Goal: Transaction & Acquisition: Purchase product/service

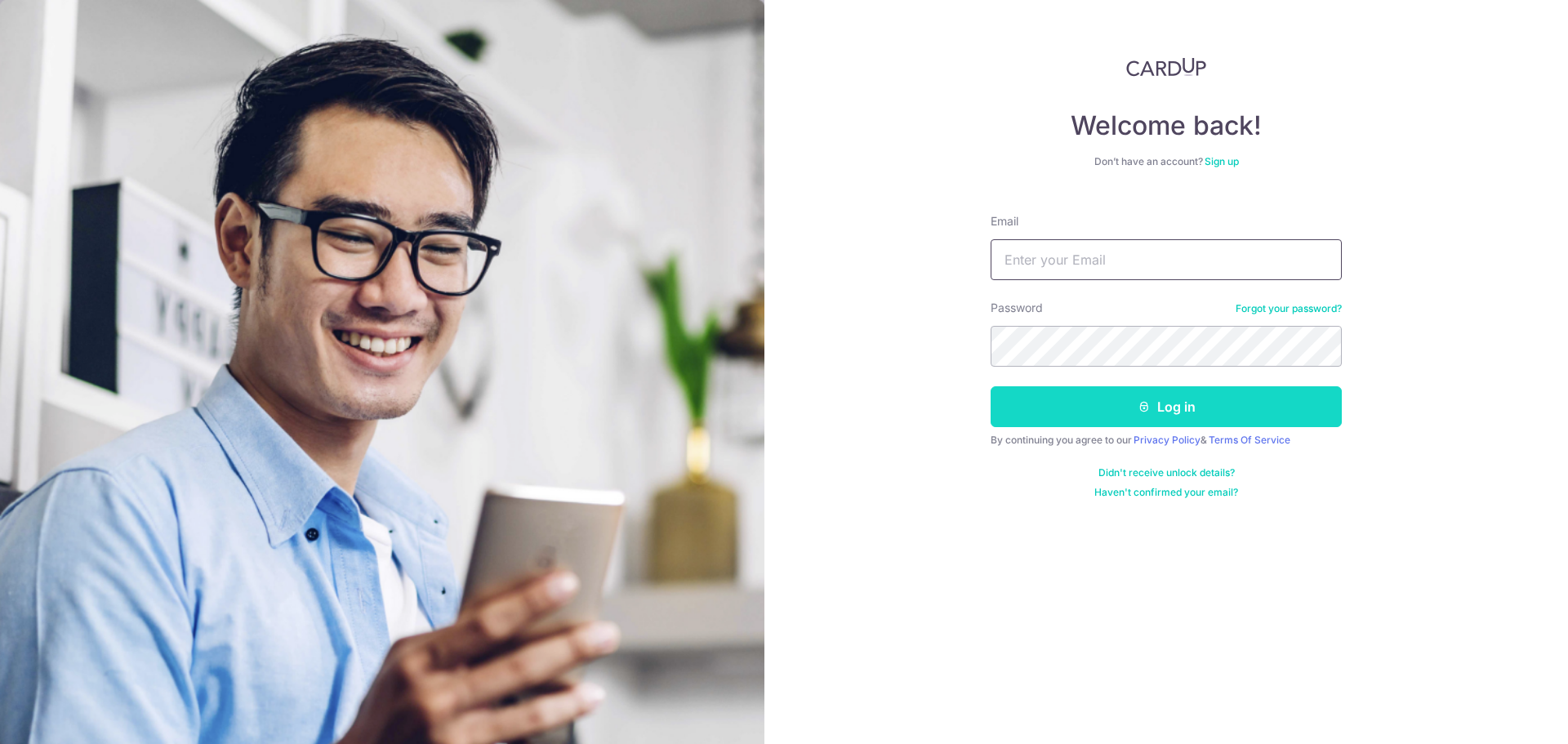
type input "aj_seah@yahoo.com"
click at [1101, 403] on button "Log in" at bounding box center [1165, 406] width 351 height 41
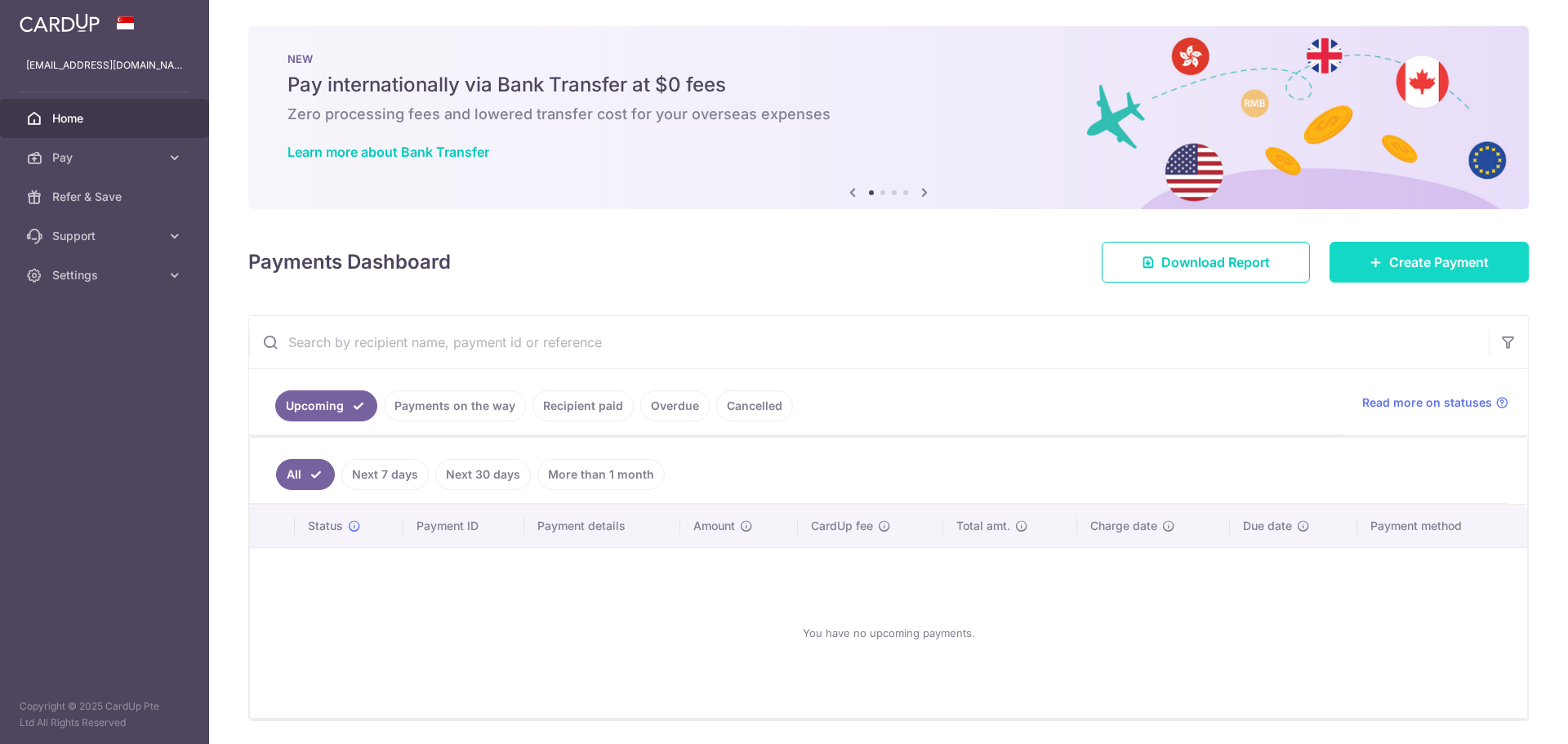
click at [1430, 265] on body "aj_seah@yahoo.com Home Pay Payments Recipients Cards Refer & Save Support FAQ C…" at bounding box center [784, 372] width 1568 height 744
click at [1369, 267] on icon at bounding box center [1375, 262] width 13 height 13
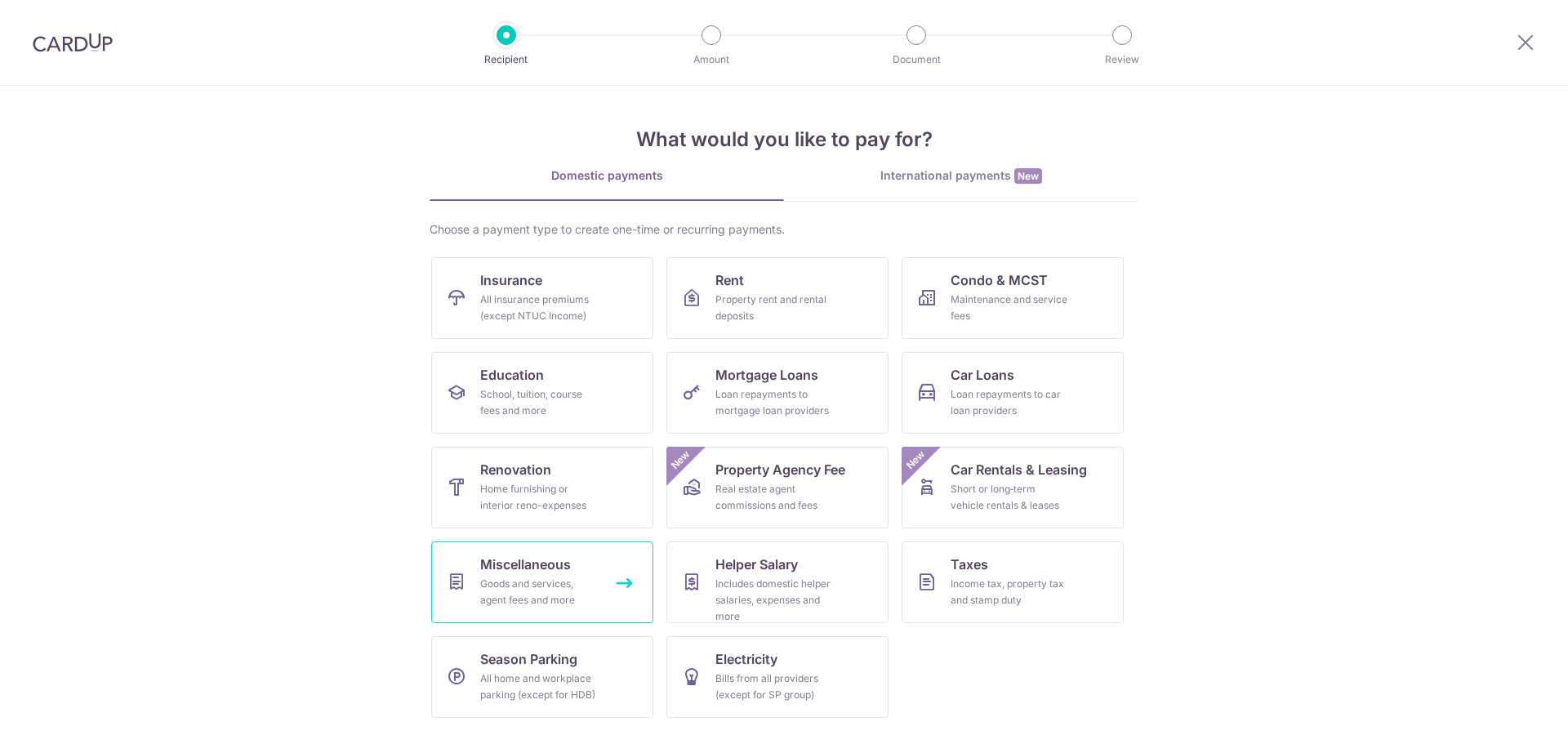
click at [507, 588] on div "Goods and services, agent fees and more" at bounding box center [539, 592] width 117 height 33
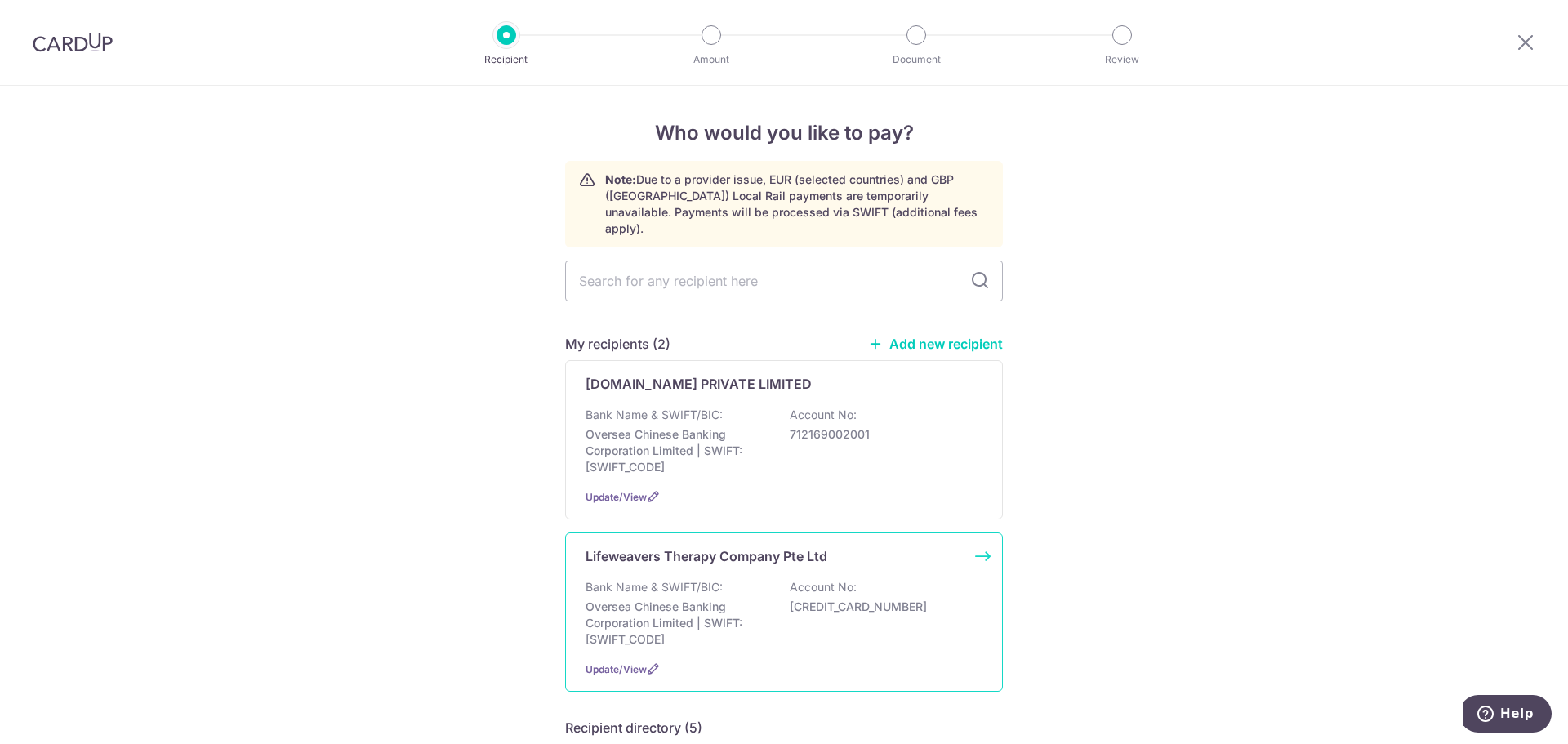
click at [814, 559] on div "Lifeweavers Therapy Company Pte Ltd Bank Name & SWIFT/BIC: Oversea Chinese Bank…" at bounding box center [784, 612] width 437 height 159
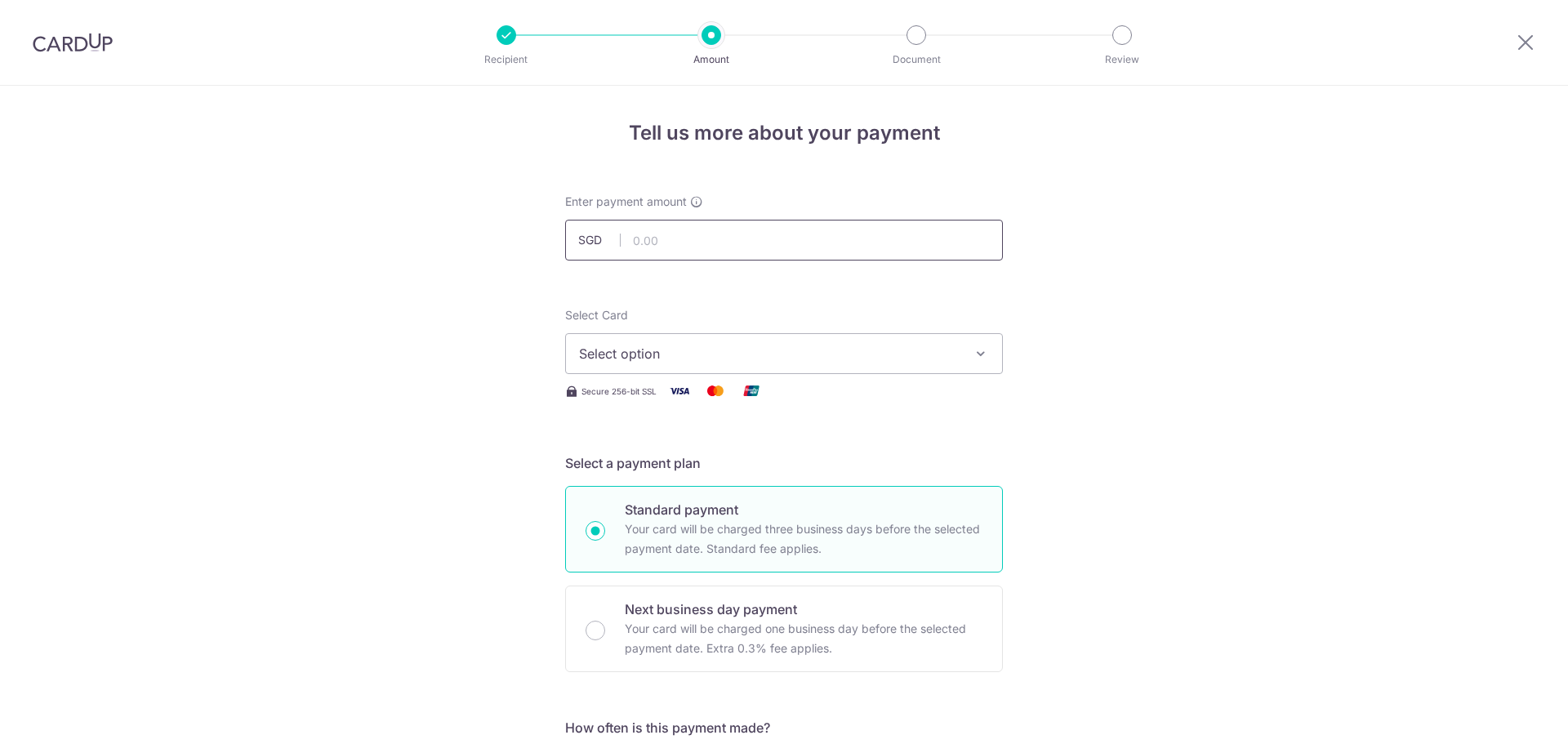
click at [672, 250] on input "text" at bounding box center [784, 240] width 437 height 41
type input "1,770.00"
click at [822, 354] on span "Select option" at bounding box center [769, 354] width 380 height 20
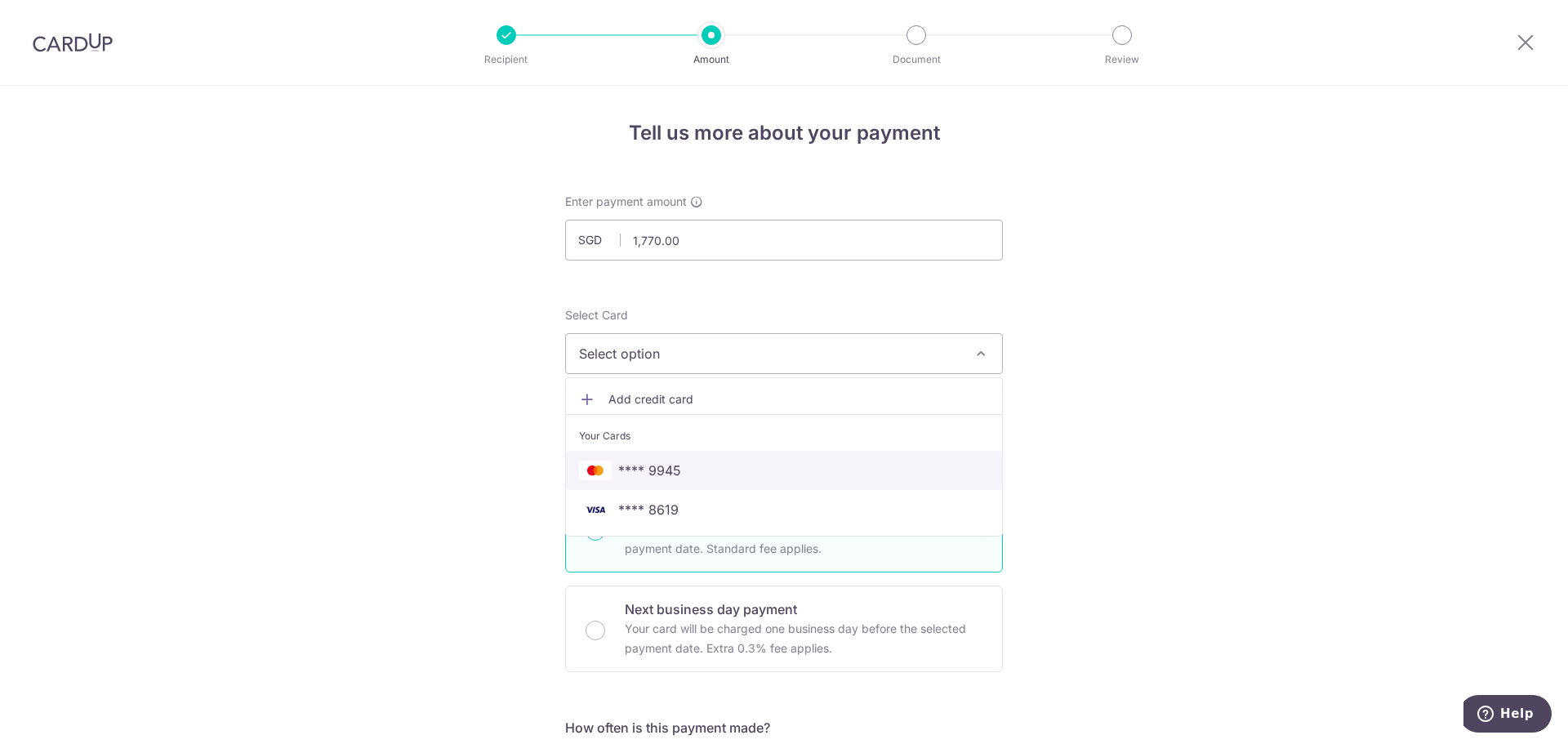
click at [760, 473] on span "**** 9945" at bounding box center [783, 470] width 410 height 20
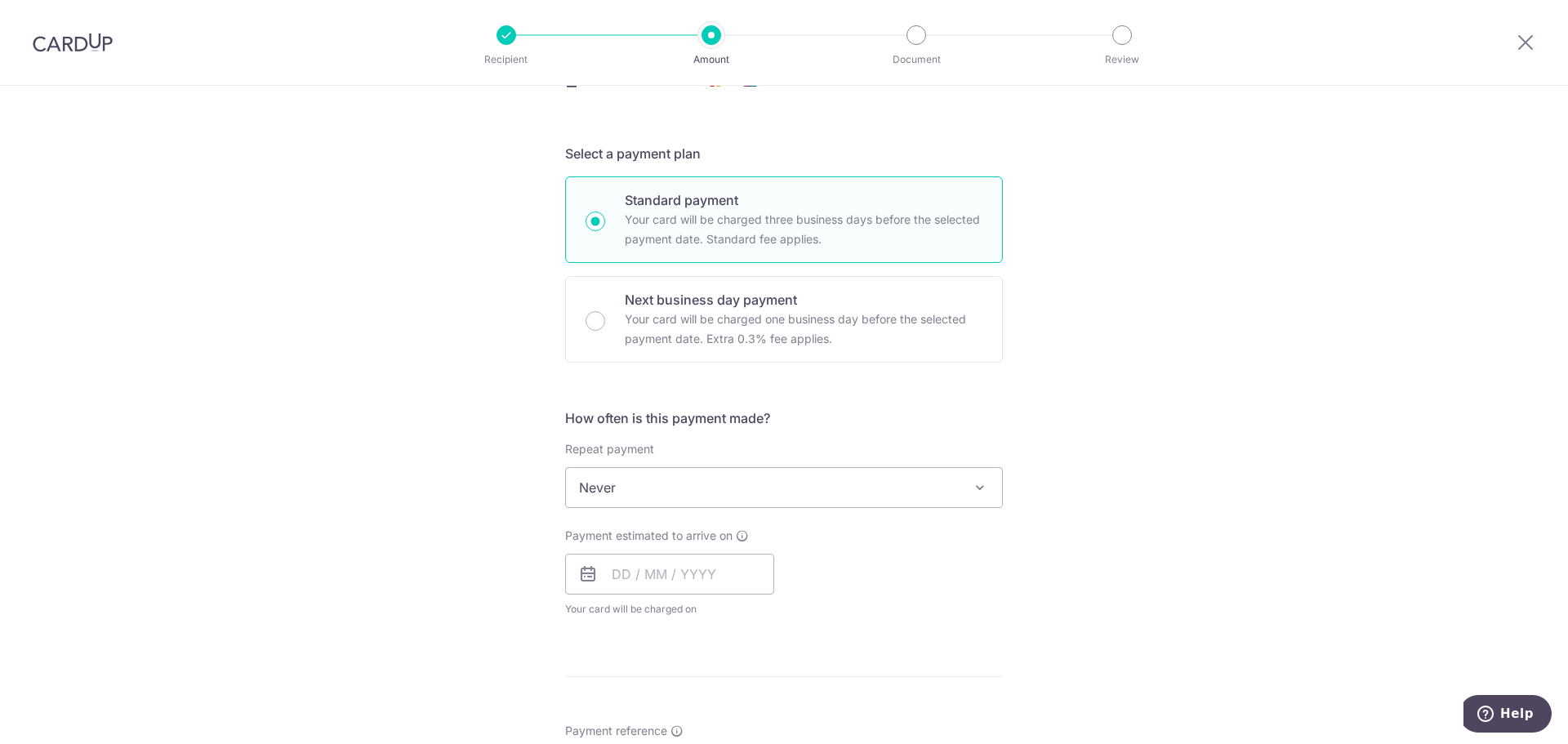
scroll to position [326, 0]
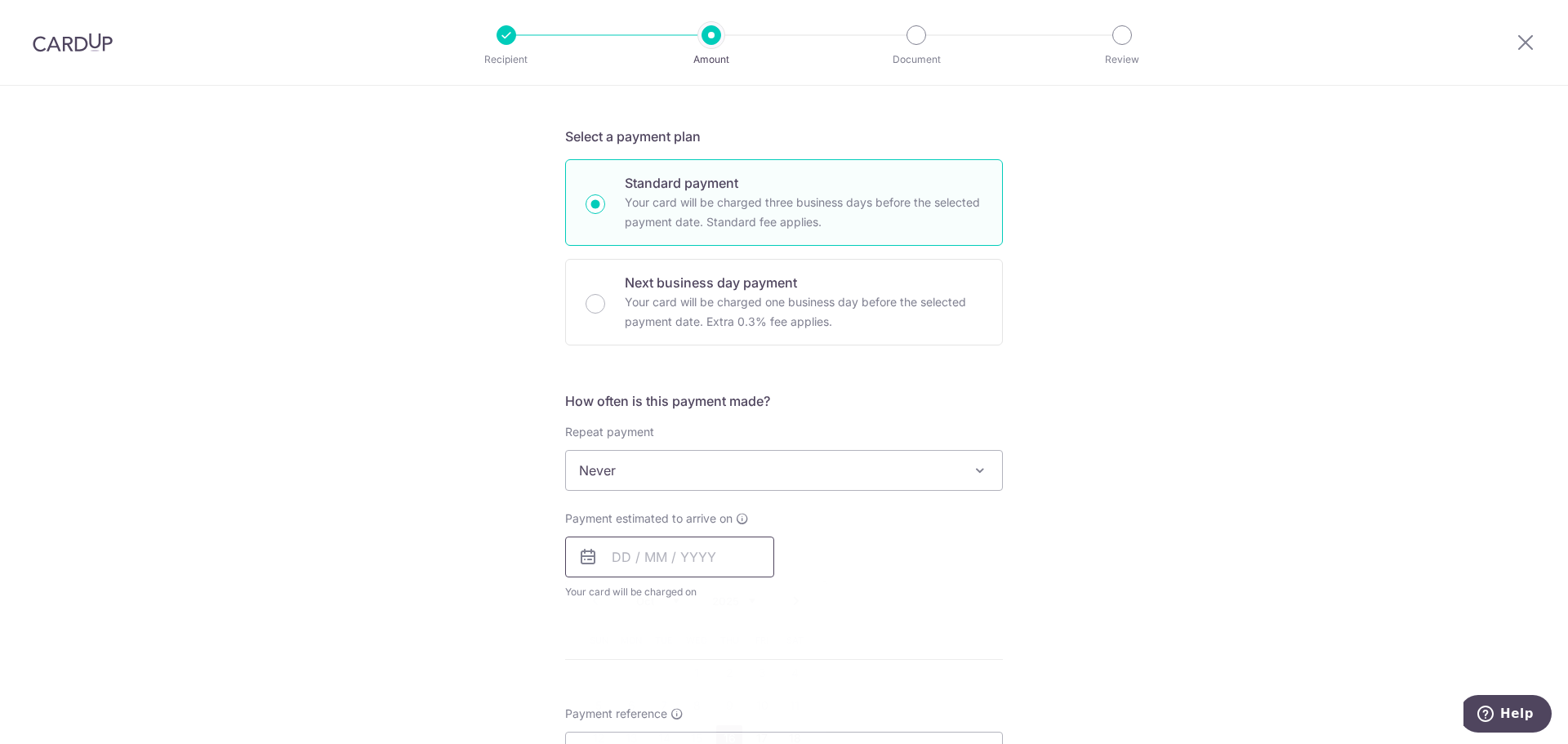
click at [668, 551] on input "text" at bounding box center [669, 557] width 209 height 41
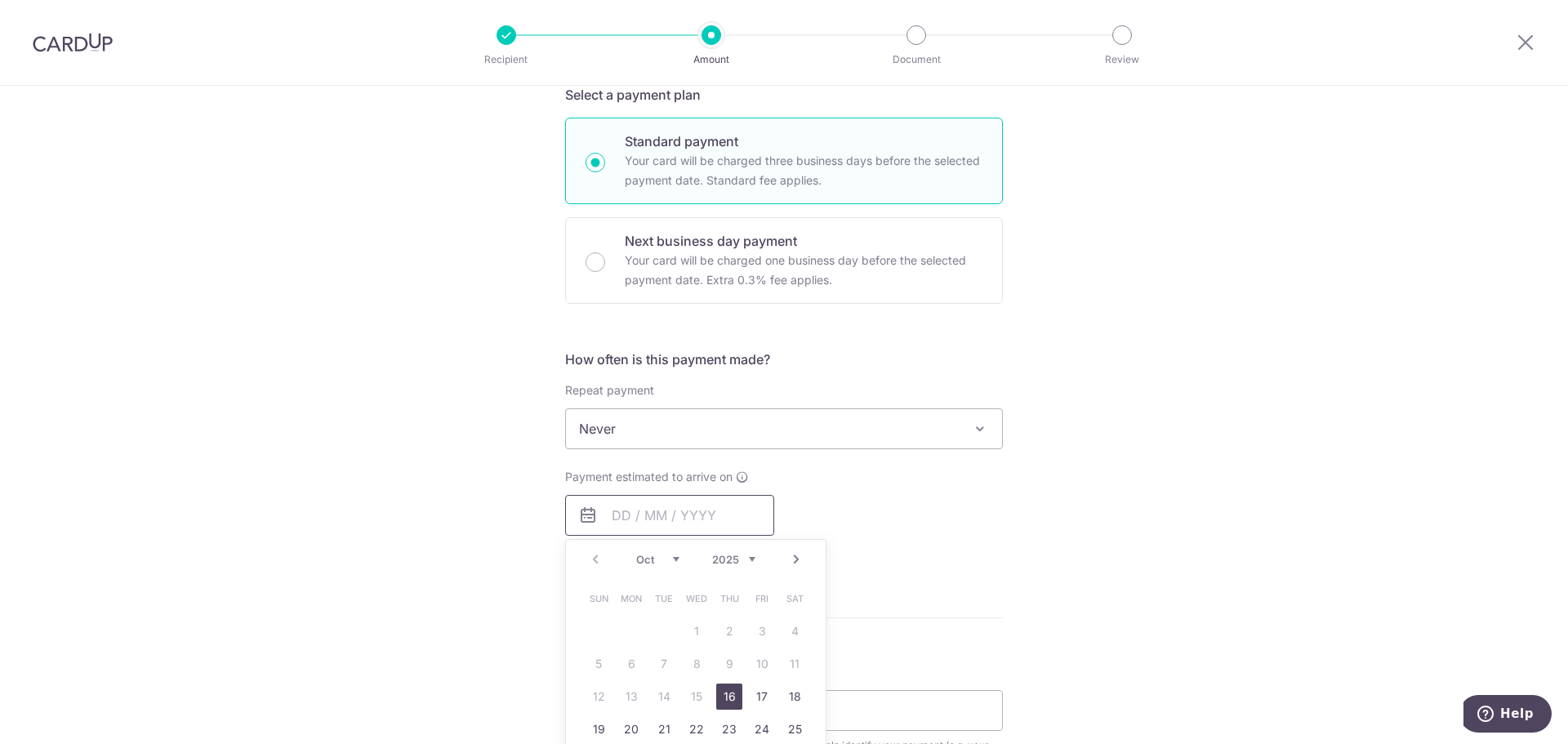
scroll to position [408, 0]
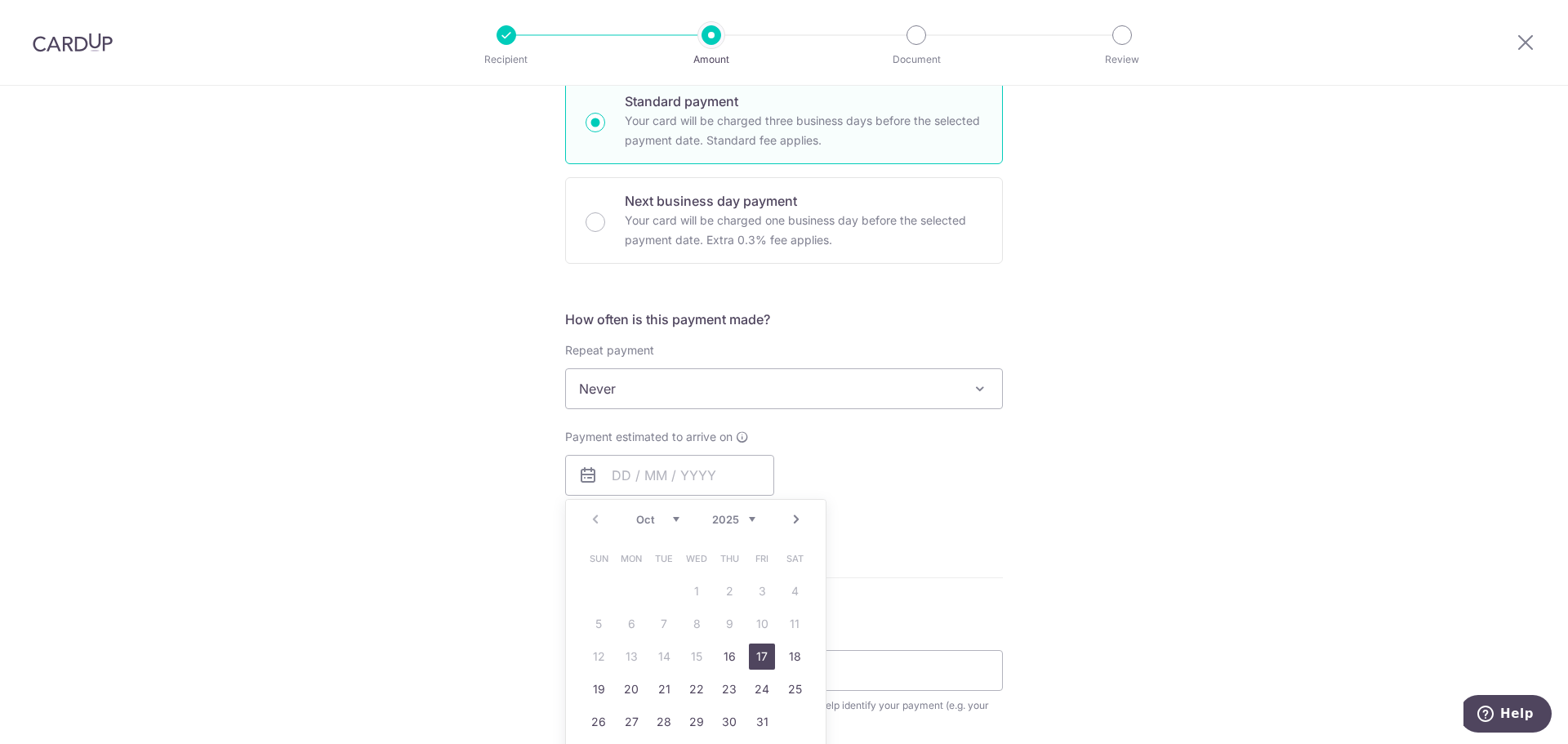
click at [754, 648] on link "17" at bounding box center [761, 656] width 26 height 26
type input "[DATE]"
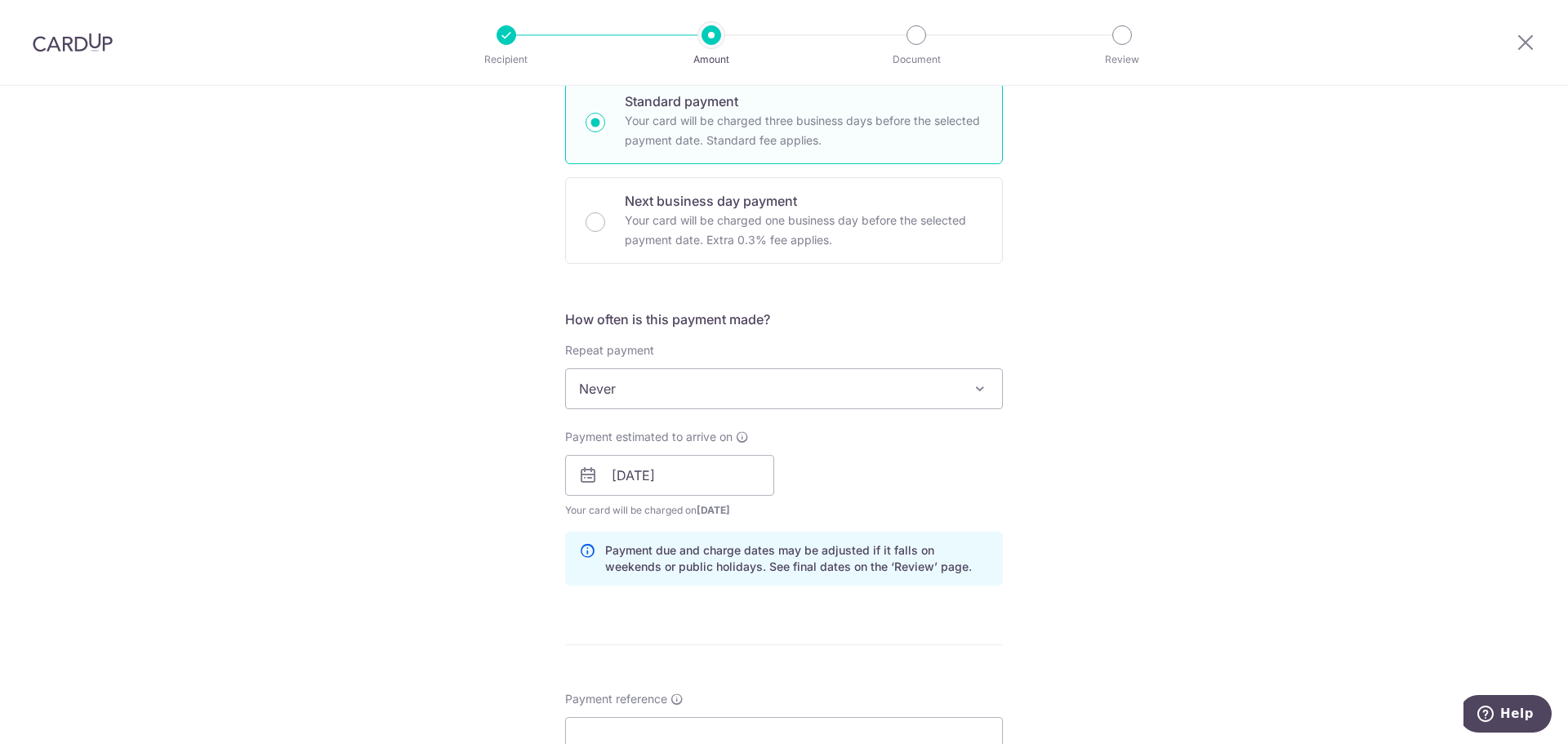
click at [868, 486] on div "Payment estimated to arrive on 17/10/2025 Prev Next Oct Nov Dec 2025 2026 2027 …" at bounding box center [784, 473] width 457 height 90
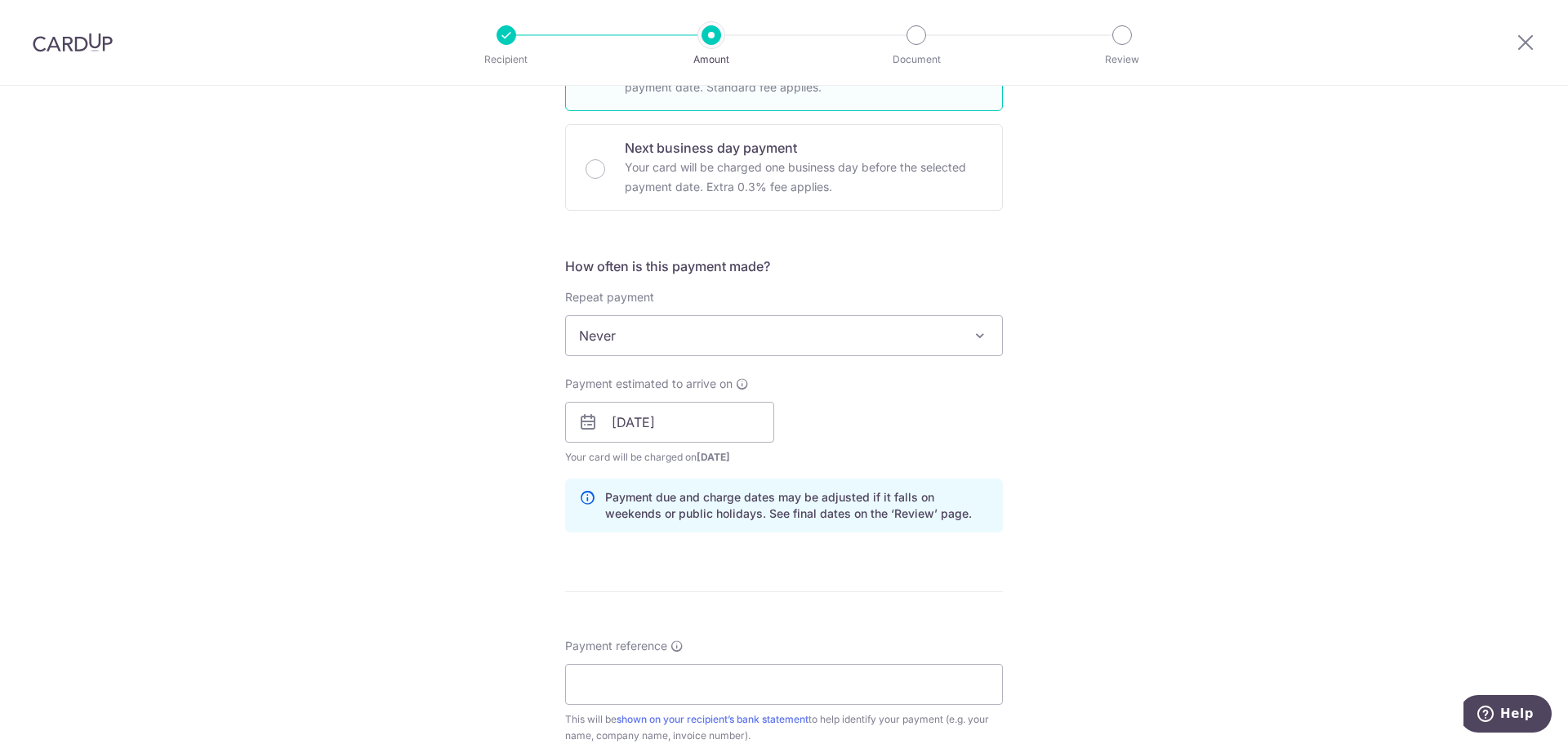
scroll to position [490, 0]
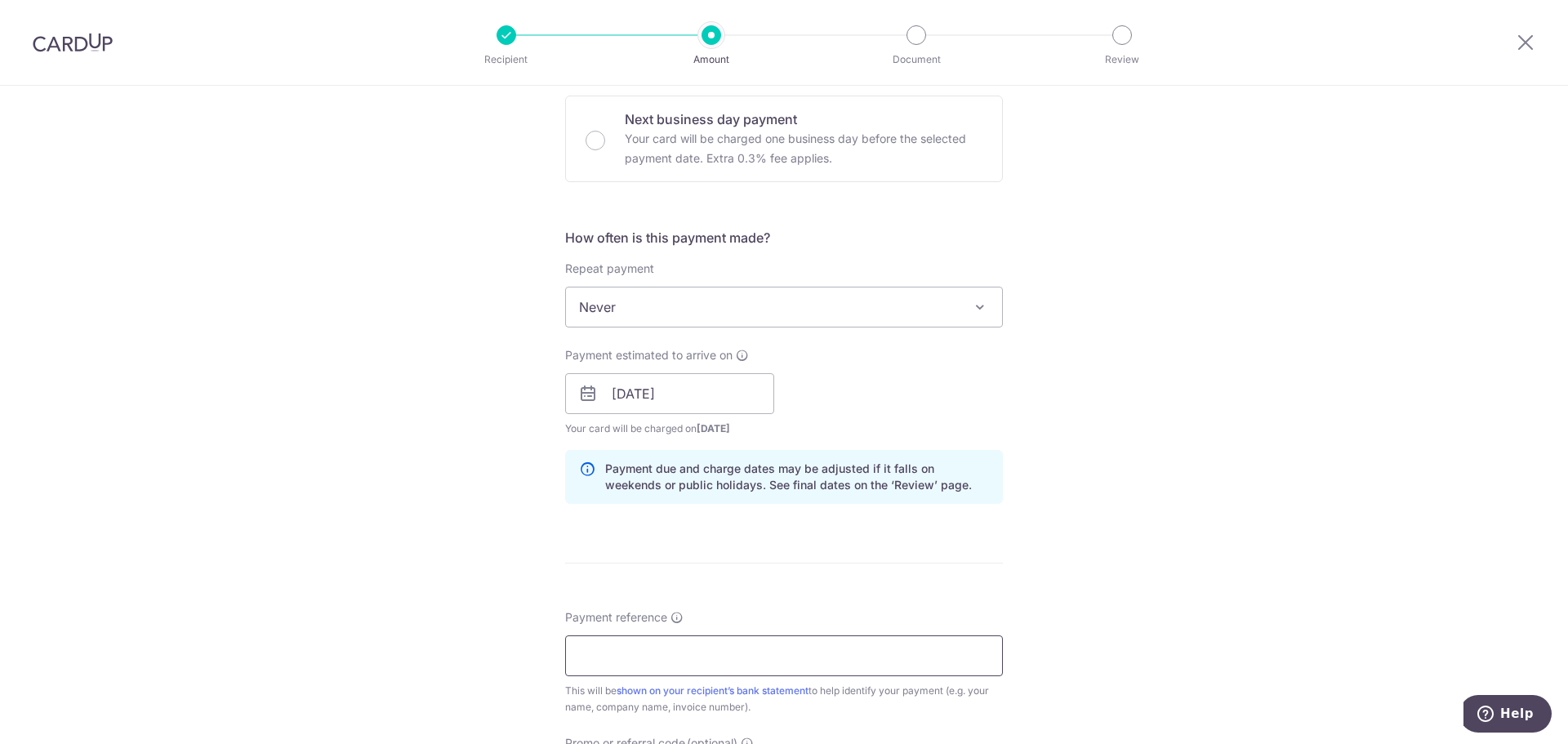
click at [696, 654] on input "Payment reference" at bounding box center [784, 656] width 437 height 41
paste input "251006001"
paste input "251010001"
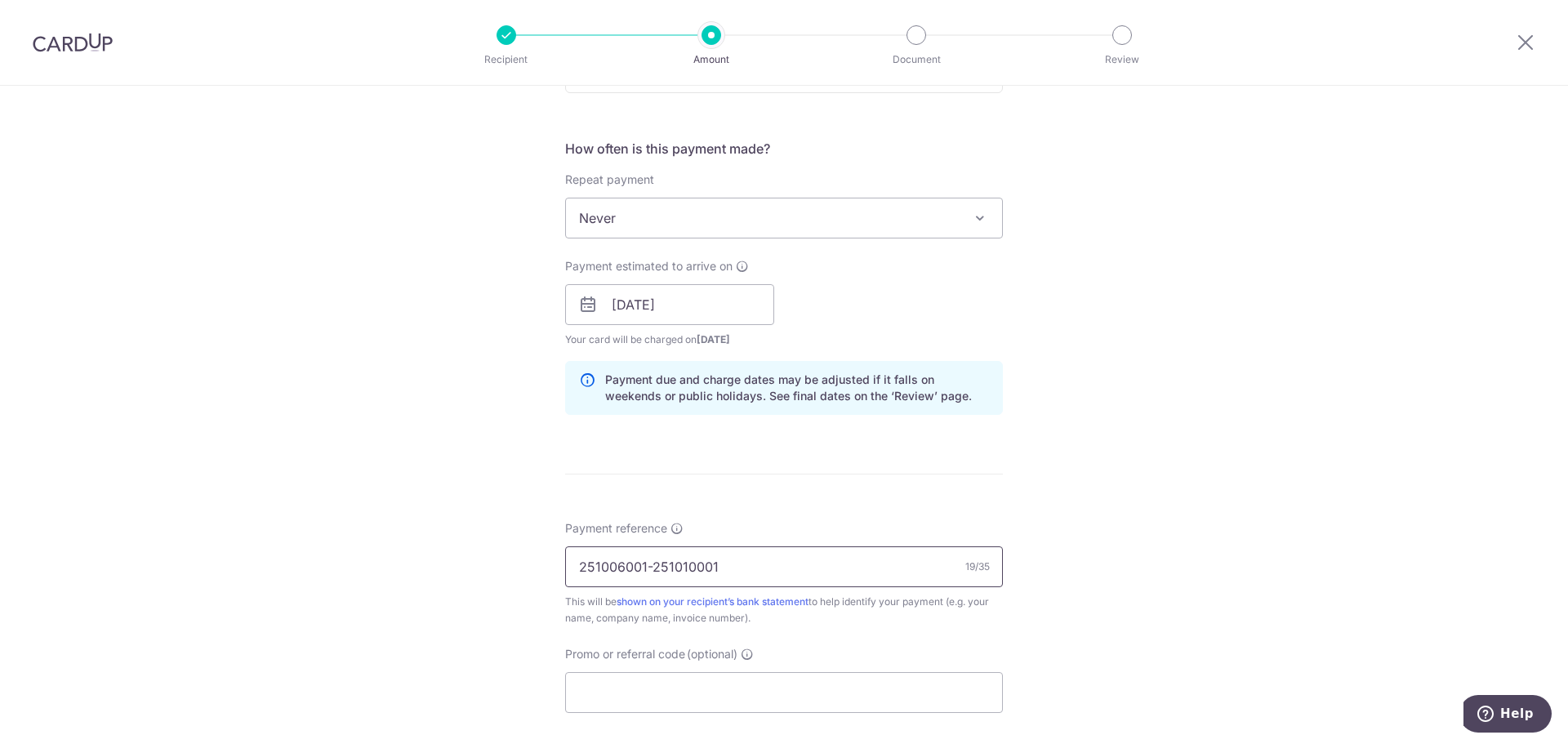
scroll to position [735, 0]
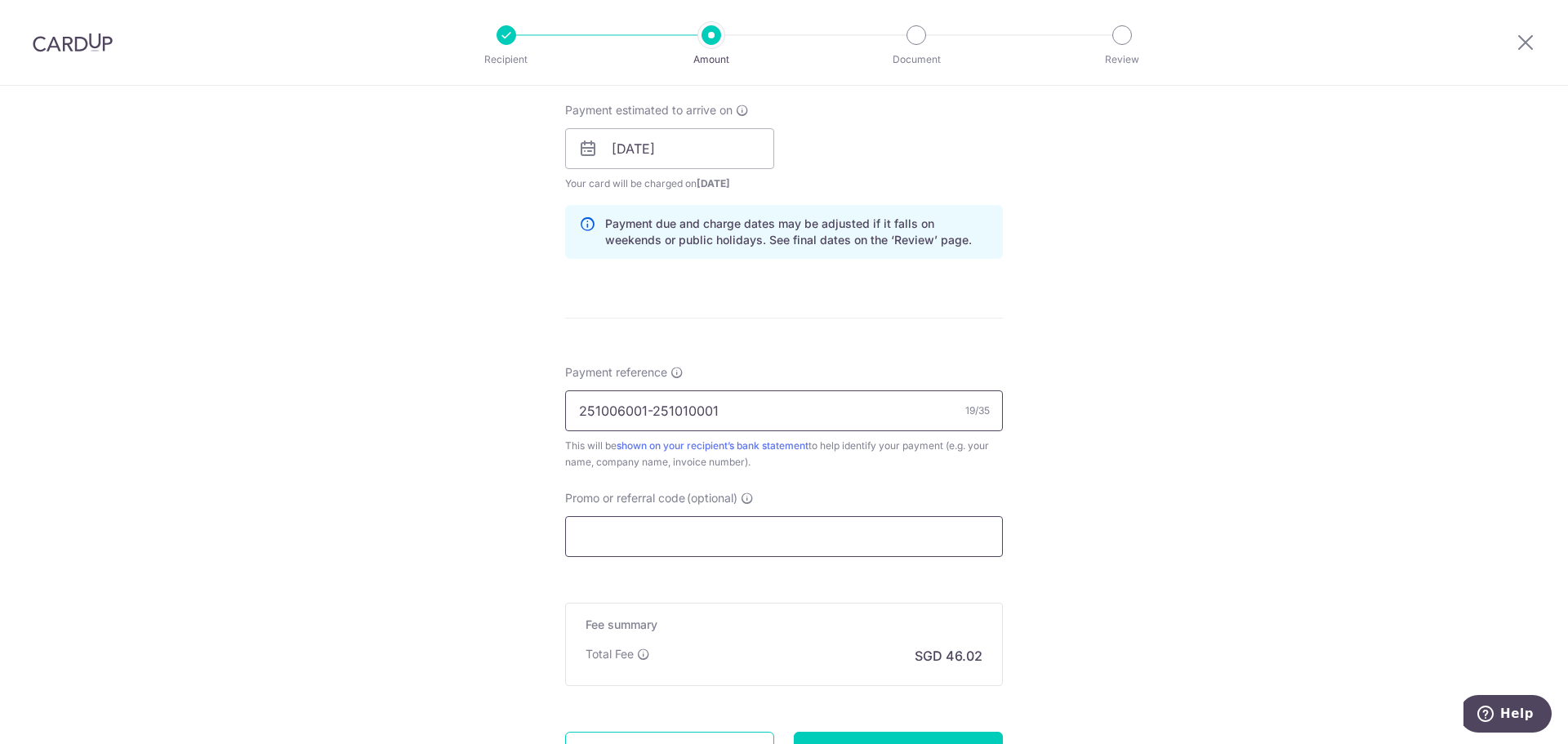
type input "251006001-251010001"
click at [684, 532] on input "Promo or referral code (optional)" at bounding box center [784, 537] width 437 height 41
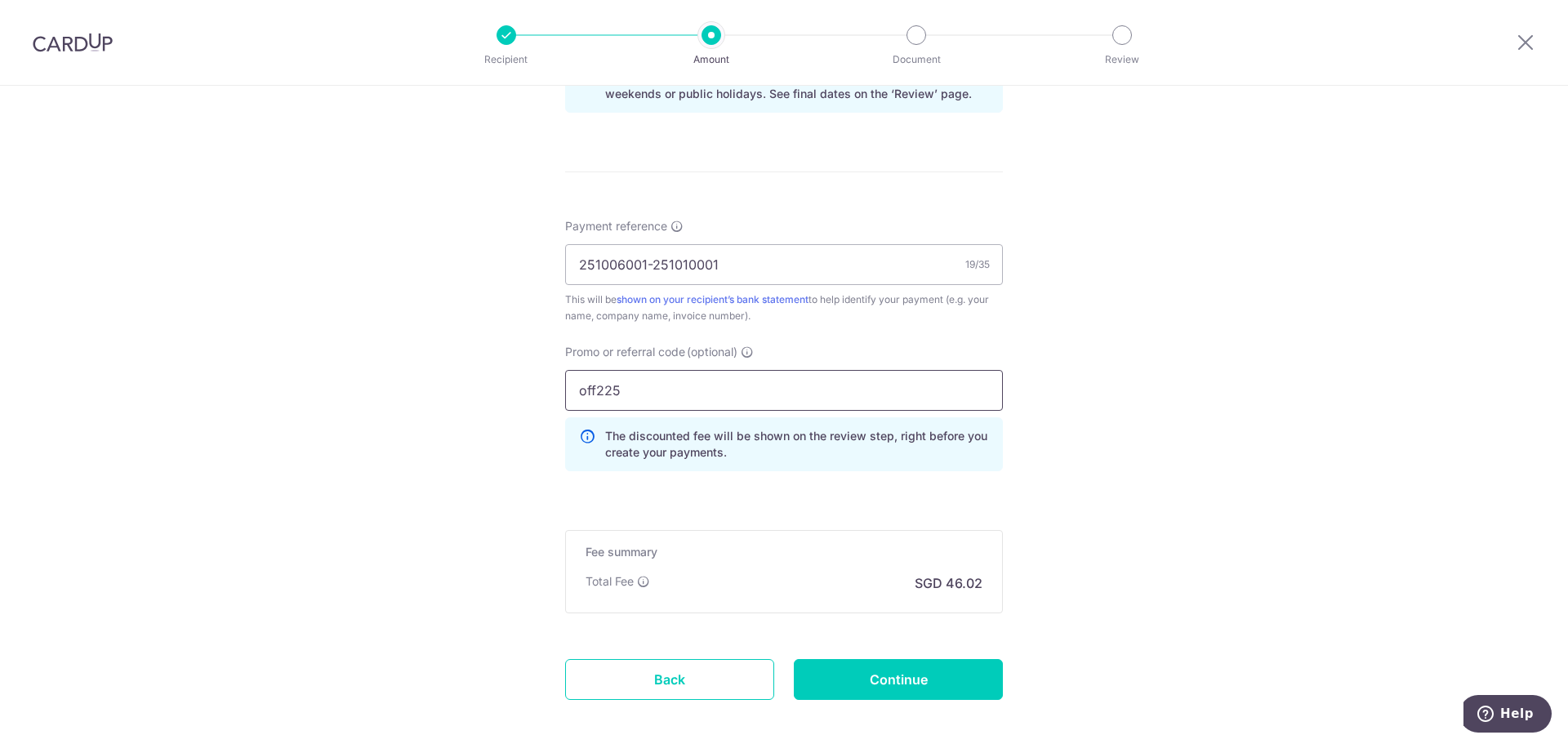
scroll to position [959, 0]
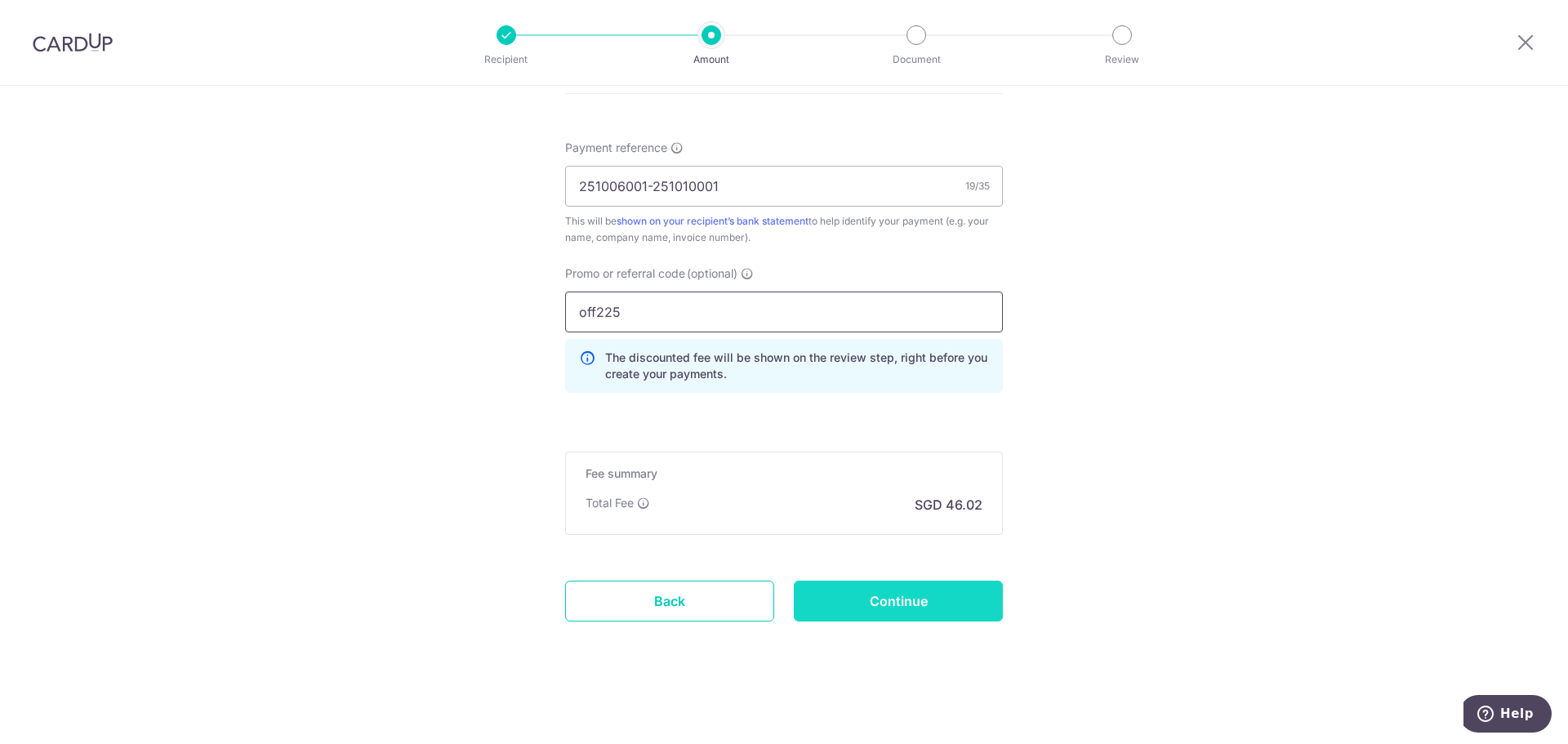
type input "off225"
click at [865, 606] on input "Continue" at bounding box center [898, 601] width 209 height 41
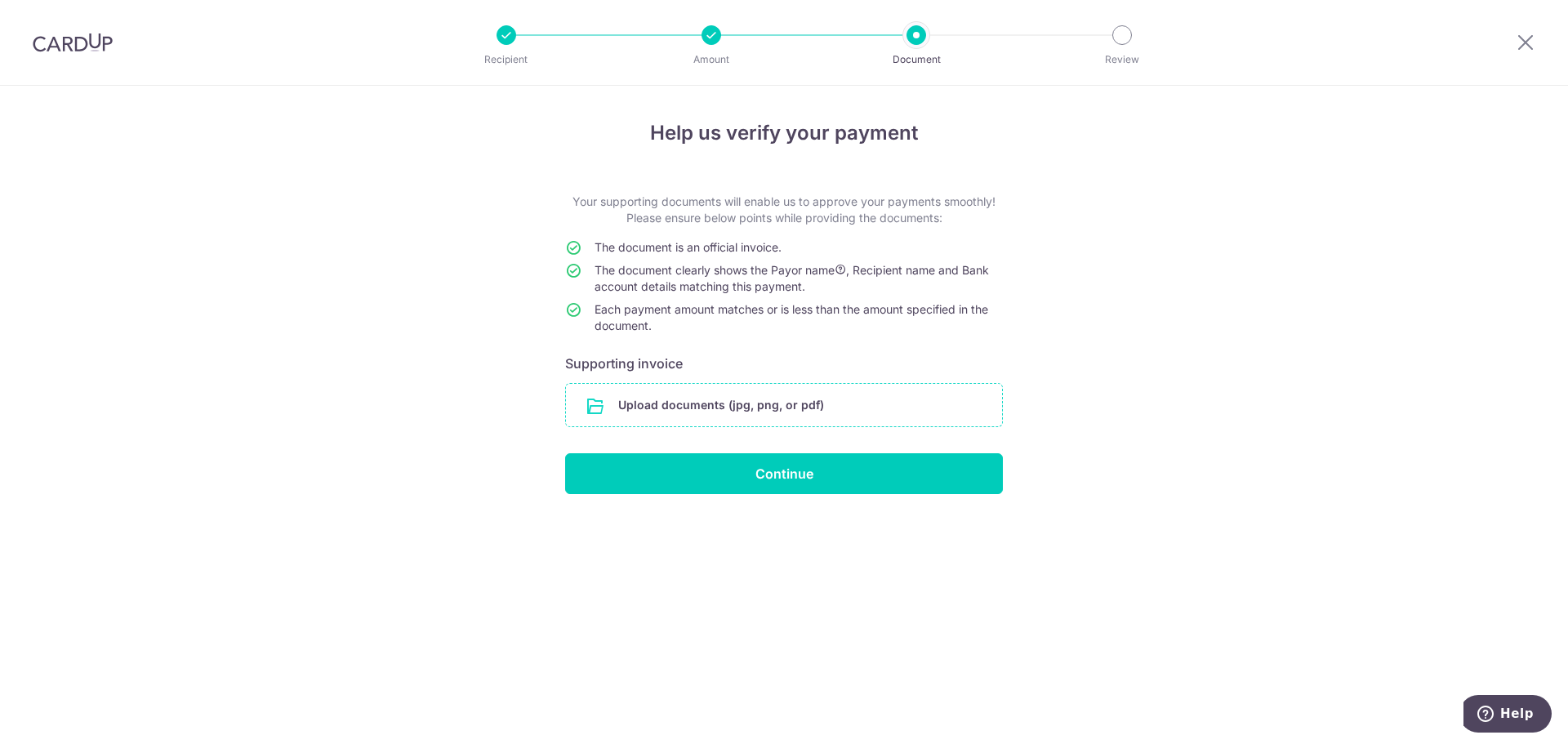
click at [740, 397] on input "file" at bounding box center [784, 405] width 436 height 43
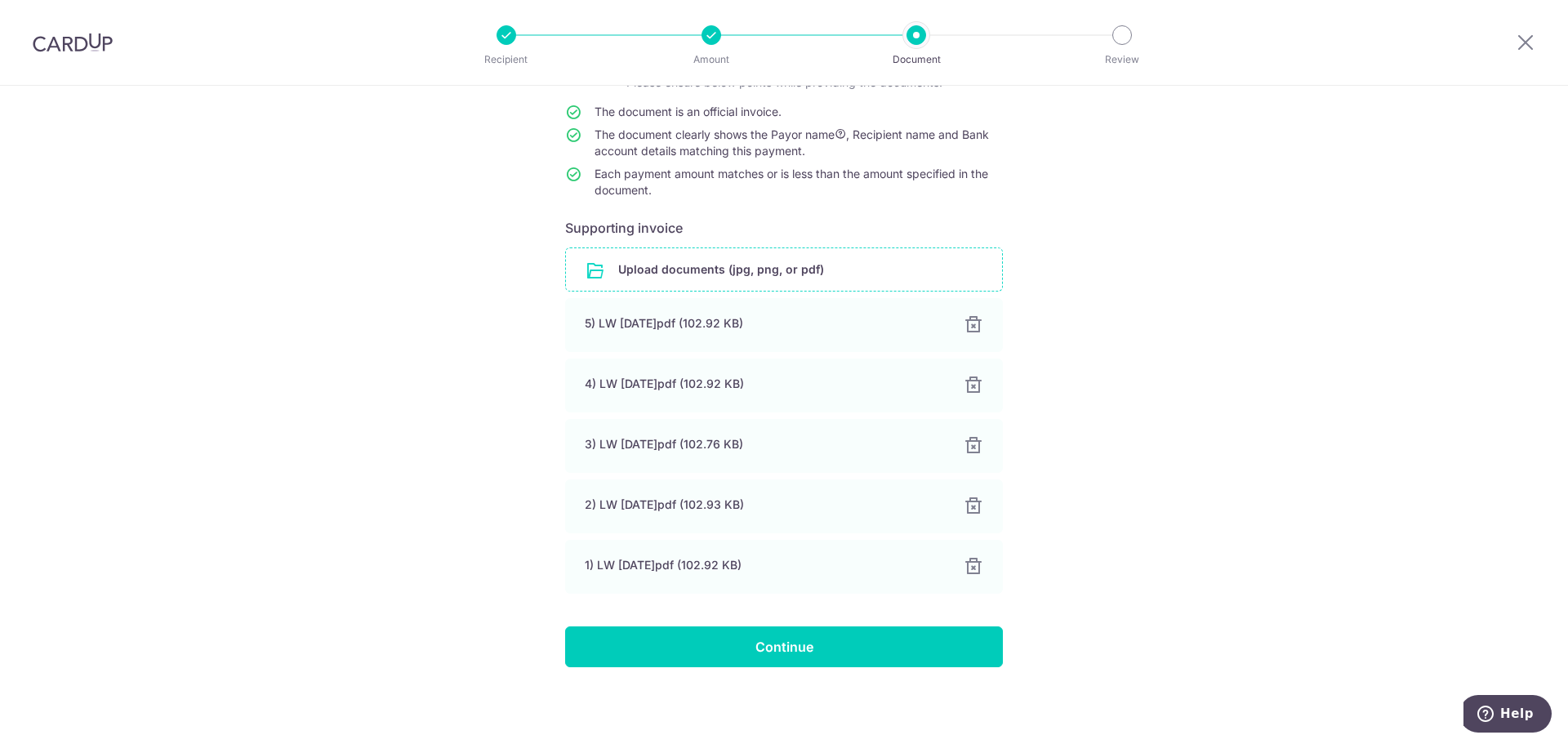
scroll to position [135, 0]
click at [783, 636] on input "Continue" at bounding box center [784, 647] width 437 height 41
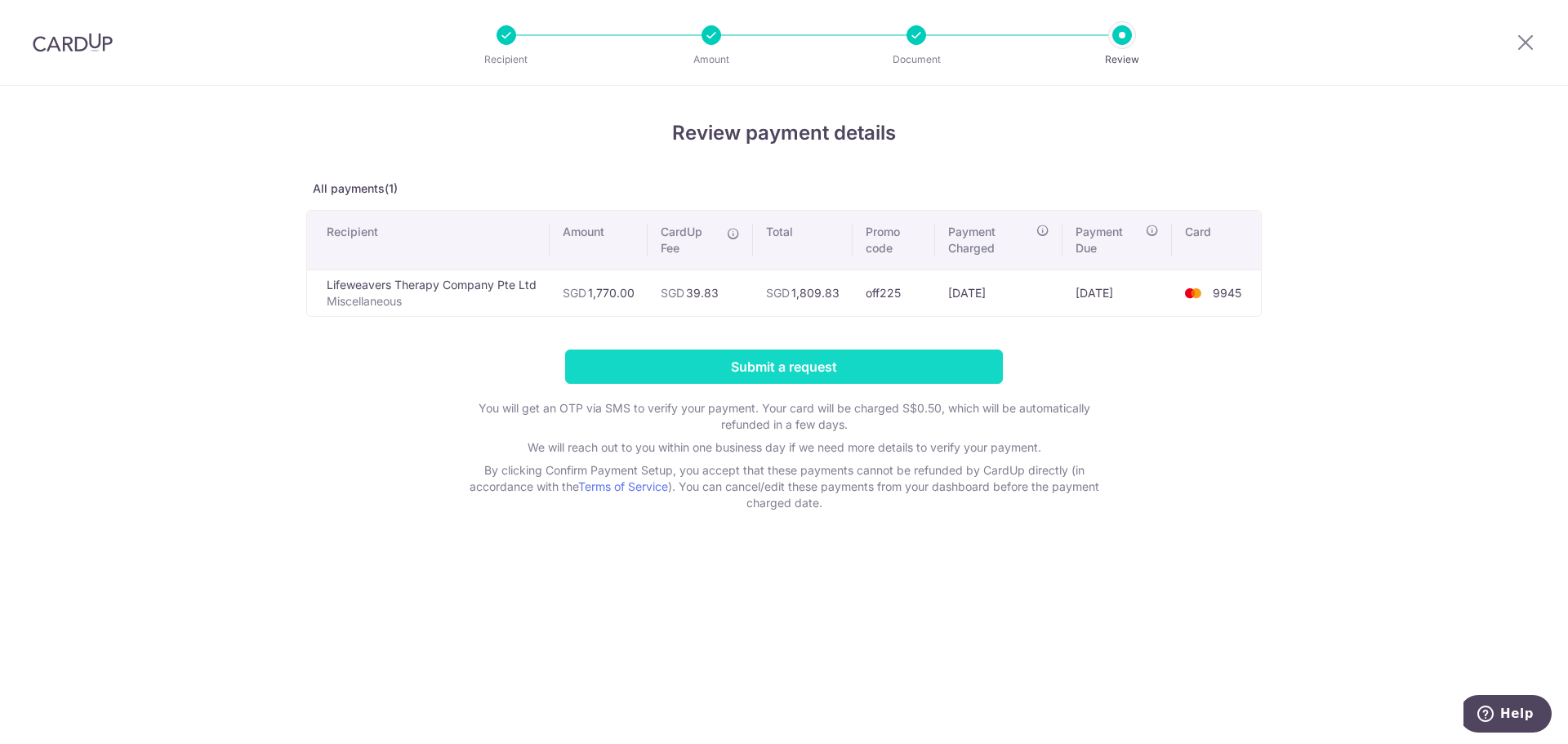
click at [837, 361] on input "Submit a request" at bounding box center [784, 366] width 437 height 35
